Goal: Information Seeking & Learning: Check status

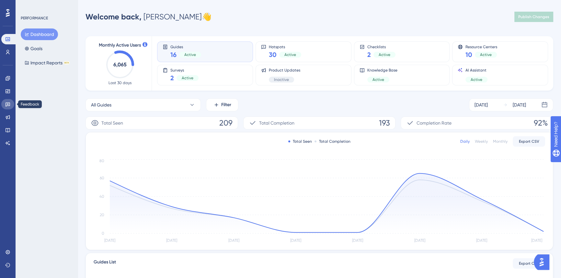
click at [9, 107] on link at bounding box center [7, 104] width 13 height 10
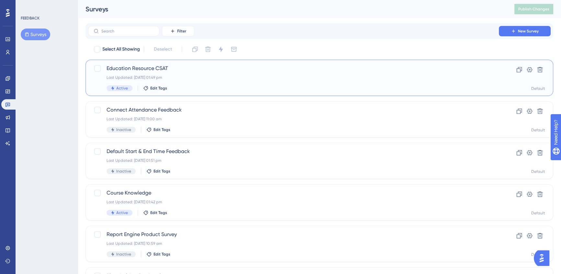
click at [230, 79] on div "Last Updated: [DATE] 01:49 pm" at bounding box center [294, 77] width 374 height 5
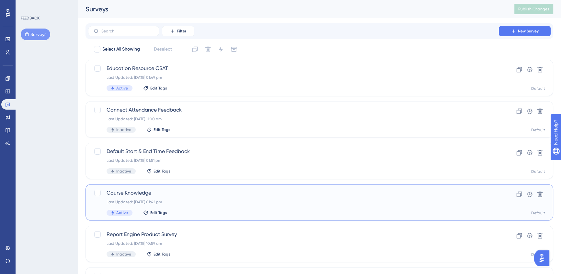
click at [264, 199] on div "Last Updated: [DATE] 01:42 pm" at bounding box center [294, 201] width 374 height 5
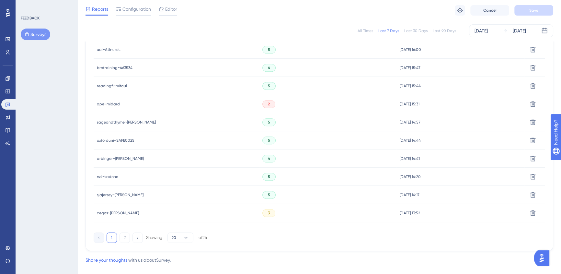
scroll to position [413, 0]
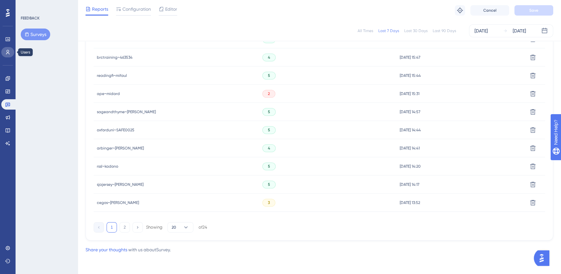
click at [8, 52] on icon at bounding box center [7, 52] width 5 height 5
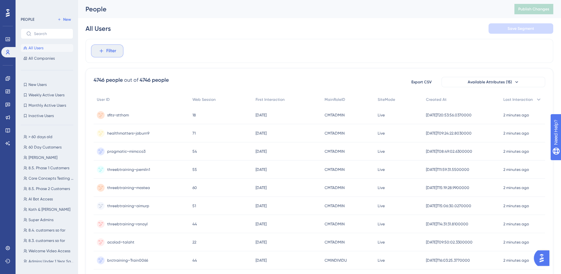
click at [99, 53] on icon at bounding box center [101, 51] width 6 height 6
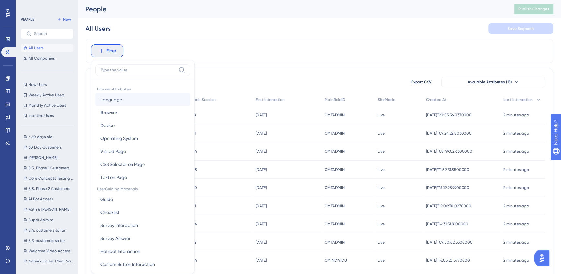
scroll to position [29, 0]
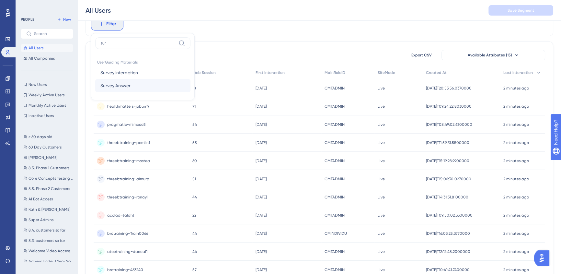
type input "sur"
click at [120, 88] on span "Survey Answer" at bounding box center [115, 86] width 30 height 8
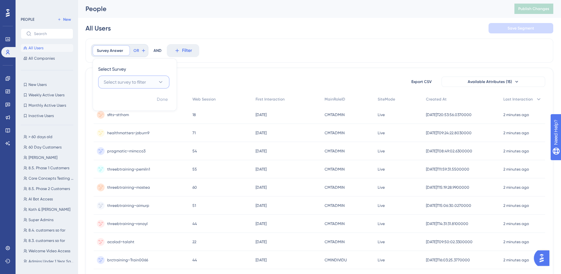
scroll to position [0, 0]
click at [124, 84] on span "Select survey to filter" at bounding box center [125, 82] width 42 height 8
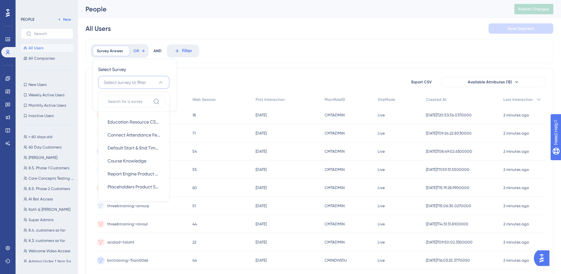
scroll to position [9, 0]
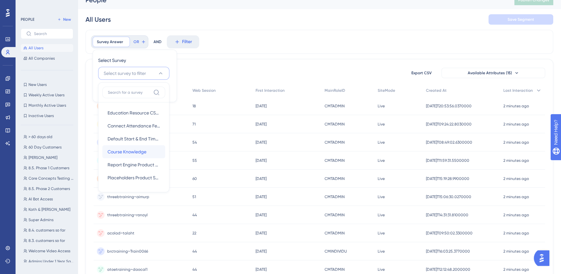
click at [133, 152] on span "Course Knowledge" at bounding box center [127, 152] width 39 height 8
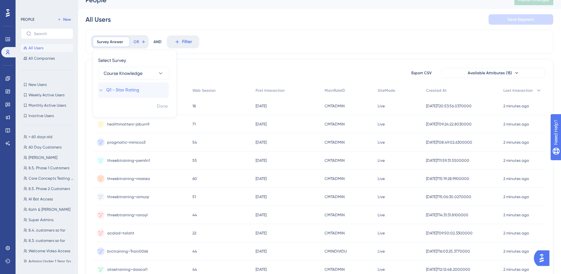
click at [122, 86] on span "Q1 - Star Rating" at bounding box center [122, 90] width 33 height 8
click at [120, 113] on label "less than" at bounding box center [115, 113] width 18 height 8
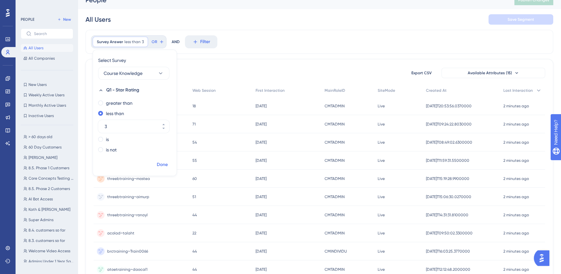
type input "3"
click at [167, 163] on span "Done" at bounding box center [162, 165] width 11 height 8
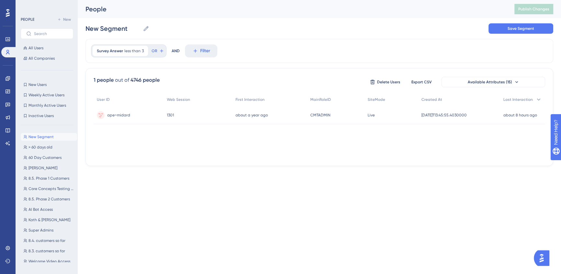
scroll to position [0, 0]
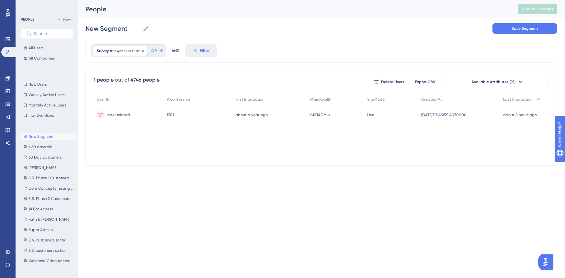
click at [119, 50] on span "Survey Answer" at bounding box center [110, 50] width 26 height 5
drag, startPoint x: 115, startPoint y: 138, endPoint x: 97, endPoint y: 137, distance: 18.5
click at [97, 137] on div "greater than less than 3 is is not" at bounding box center [135, 136] width 84 height 58
type input "4"
click at [162, 177] on button "Done" at bounding box center [162, 174] width 18 height 12
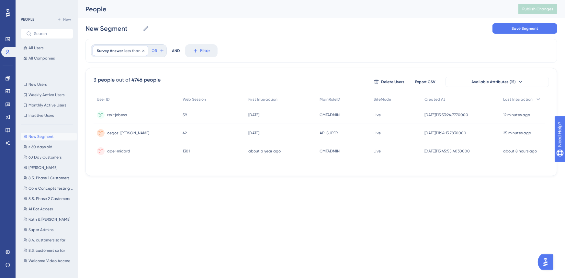
click at [124, 49] on span "less than" at bounding box center [132, 50] width 16 height 5
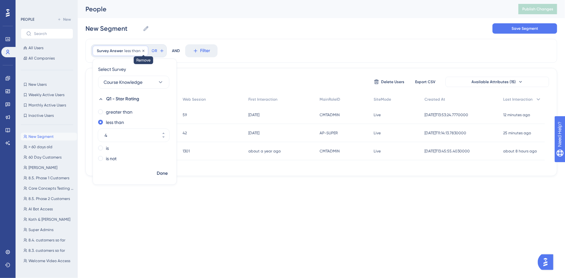
click at [142, 51] on icon at bounding box center [144, 51] width 4 height 4
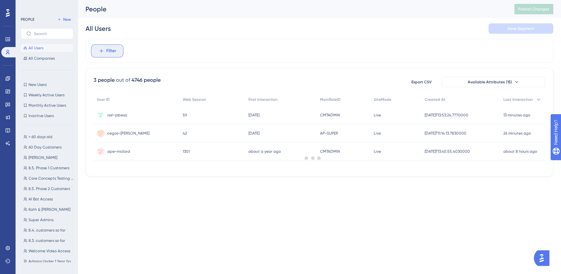
click at [91, 50] on button "Filter" at bounding box center [107, 50] width 32 height 13
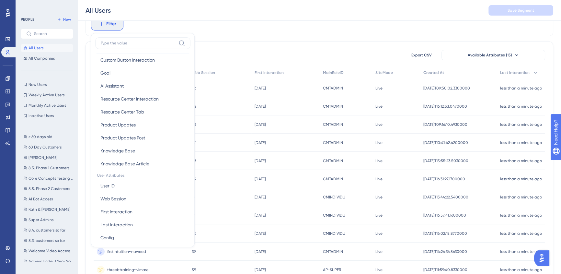
scroll to position [118, 0]
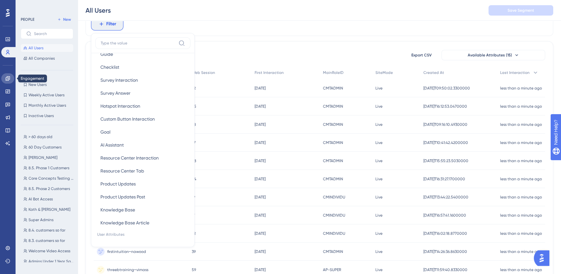
click at [6, 80] on icon at bounding box center [7, 78] width 5 height 5
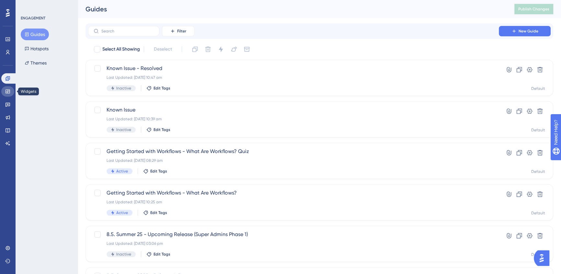
click at [6, 92] on icon at bounding box center [8, 91] width 4 height 4
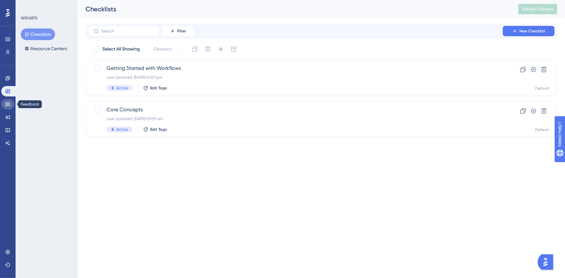
click at [8, 104] on icon at bounding box center [8, 105] width 5 height 4
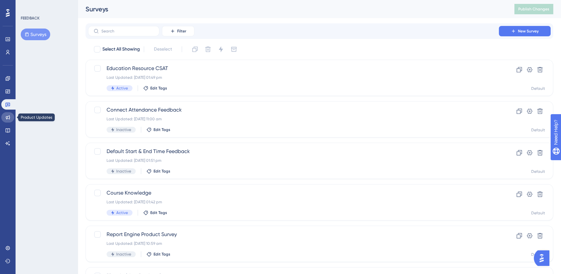
click at [8, 117] on icon at bounding box center [7, 117] width 5 height 5
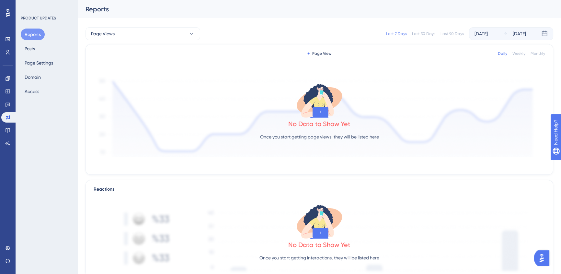
click at [9, 32] on div "Performance Users" at bounding box center [7, 37] width 13 height 39
click at [9, 35] on link at bounding box center [7, 39] width 13 height 10
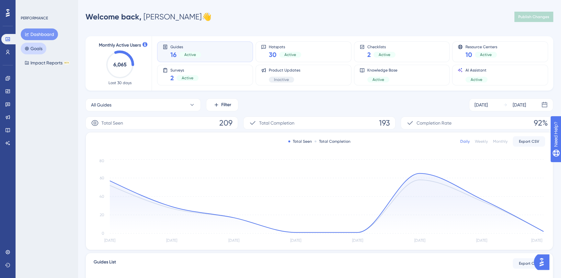
click at [39, 53] on button "Goals" at bounding box center [34, 49] width 26 height 12
